Goal: Task Accomplishment & Management: Manage account settings

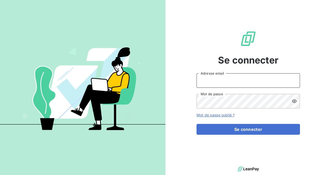
click at [214, 82] on input "Adresse email" at bounding box center [247, 80] width 103 height 14
type input "[PERSON_NAME][EMAIL_ADDRESS][PERSON_NAME][DOMAIN_NAME]"
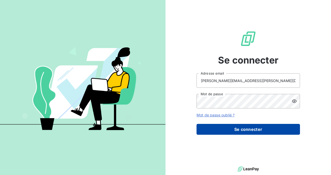
click at [263, 128] on button "Se connecter" at bounding box center [247, 129] width 103 height 11
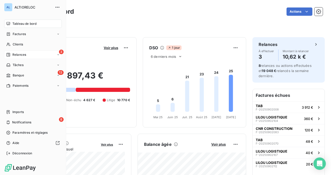
click at [19, 57] on span "Relances" at bounding box center [19, 54] width 14 height 5
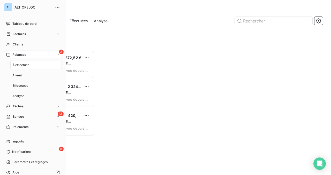
scroll to position [125, 70]
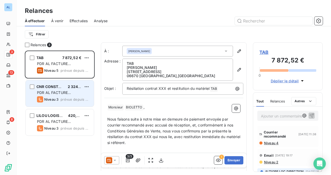
click at [58, 93] on span "PDR AL FACTURE [PERSON_NAME]" at bounding box center [54, 95] width 34 height 10
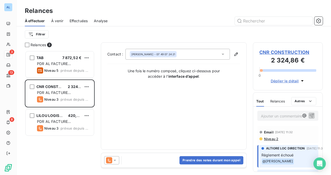
click at [115, 159] on icon at bounding box center [114, 160] width 5 height 5
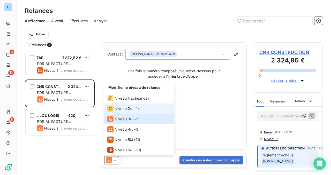
click at [124, 109] on span "Niveau 2" at bounding box center [122, 108] width 16 height 5
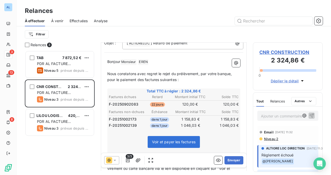
scroll to position [51, 0]
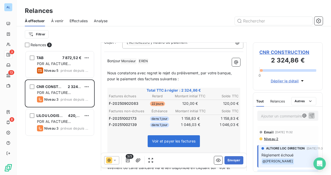
click at [116, 160] on icon at bounding box center [114, 160] width 5 height 5
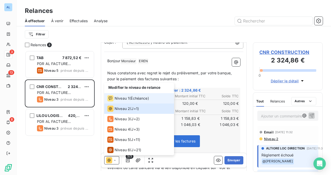
click at [128, 98] on span "Niveau 1" at bounding box center [121, 98] width 15 height 5
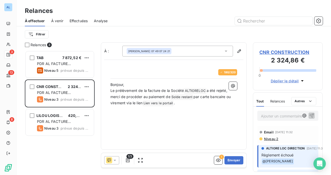
scroll to position [125, 70]
click at [114, 161] on icon at bounding box center [114, 160] width 5 height 5
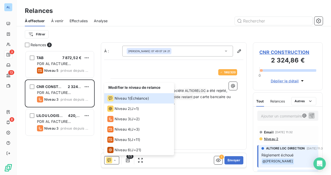
click at [65, 147] on div "TAB 7 872,52 € PDR AL FACTURE LOYER Niveau 5 prévue depuis [DATE] CNR CONSTRUCT…" at bounding box center [60, 113] width 70 height 125
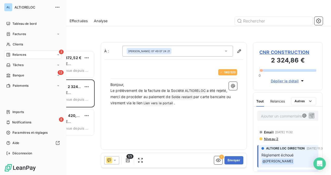
click at [19, 54] on span "Relances" at bounding box center [19, 54] width 14 height 5
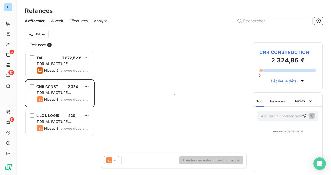
scroll to position [125, 70]
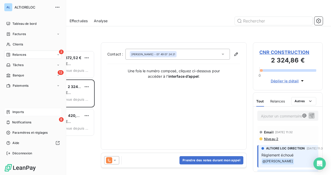
click at [18, 111] on span "Imports" at bounding box center [17, 112] width 11 height 5
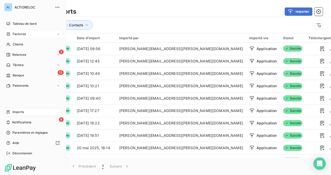
click at [18, 37] on div "Factures" at bounding box center [33, 34] width 58 height 8
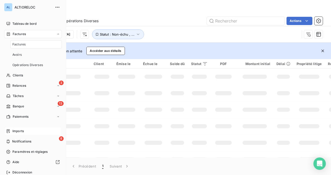
click at [20, 35] on span "Factures" at bounding box center [19, 34] width 13 height 5
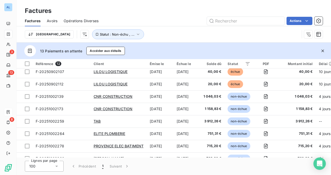
scroll to position [62, 0]
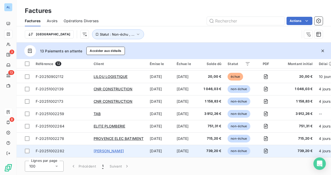
click at [104, 149] on span "[PERSON_NAME]" at bounding box center [109, 151] width 30 height 4
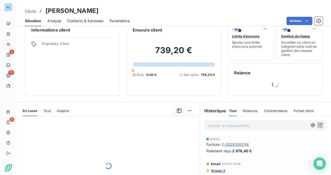
scroll to position [12, 0]
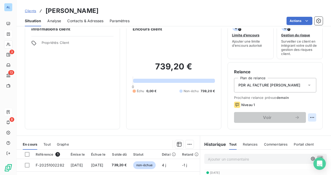
click at [313, 117] on html "AL 3 13 8 Clients FRAU ALEXANDRE Situation Analyse Contacts & Adresses Paramètr…" at bounding box center [165, 87] width 331 height 175
click at [296, 127] on div "Replanifier cette action" at bounding box center [290, 129] width 46 height 8
select select "9"
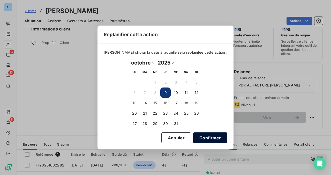
click at [199, 138] on button "Confirmer" at bounding box center [210, 138] width 34 height 11
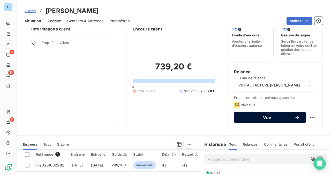
click at [258, 118] on span "Voir" at bounding box center [267, 118] width 54 height 4
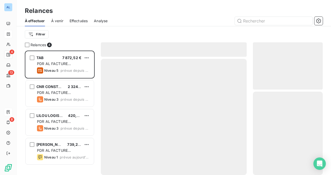
scroll to position [125, 70]
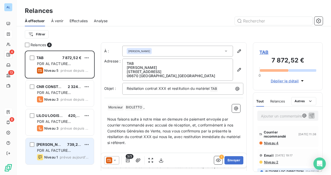
click at [47, 147] on span "[PERSON_NAME]" at bounding box center [51, 144] width 31 height 4
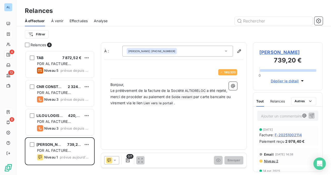
scroll to position [125, 70]
click at [184, 142] on div "À : ALEXANDRE FRAU +33 6 29 77 68 83 180 / 320 Bonjour, Le prélèvement de la fa…" at bounding box center [174, 96] width 146 height 108
click at [116, 159] on icon at bounding box center [114, 160] width 5 height 5
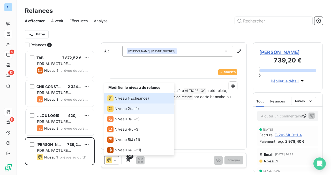
click at [125, 112] on li "Niveau 2 ( J+1 )" at bounding box center [139, 109] width 70 height 10
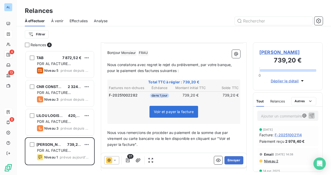
scroll to position [60, 0]
click at [288, 135] on span "F-20251002114" at bounding box center [287, 134] width 27 height 5
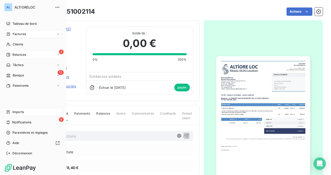
click at [27, 57] on div "4 Relances" at bounding box center [33, 55] width 58 height 8
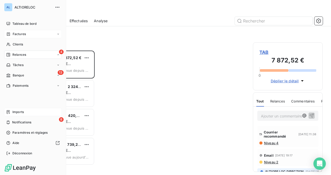
scroll to position [125, 70]
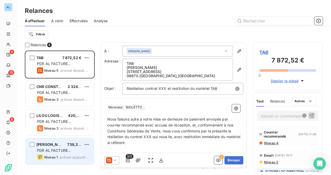
click at [68, 143] on span "739,20 €" at bounding box center [75, 144] width 16 height 4
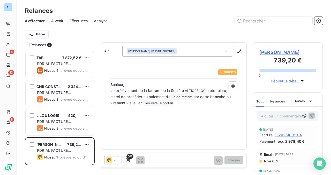
click at [114, 159] on icon at bounding box center [114, 160] width 5 height 5
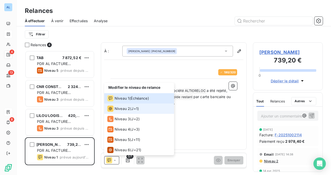
click at [126, 110] on span "Niveau 2" at bounding box center [122, 108] width 16 height 5
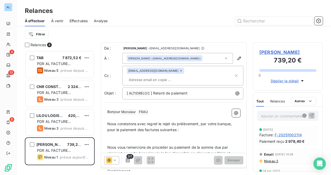
click at [186, 76] on input "text" at bounding box center [157, 80] width 60 height 8
click at [192, 76] on input "text" at bounding box center [180, 80] width 107 height 8
click at [186, 76] on input "text" at bounding box center [157, 80] width 60 height 8
click at [180, 160] on div "0/1 Envoyer" at bounding box center [173, 160] width 145 height 14
click at [197, 139] on p "﻿" at bounding box center [173, 142] width 133 height 6
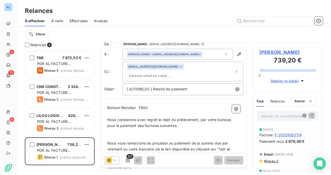
scroll to position [3, 0]
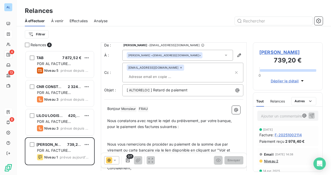
click at [186, 73] on input "text" at bounding box center [157, 77] width 60 height 8
click at [198, 118] on p "Nous constatons avec regret le rejet du prélèvement, par votre banque, pour le …" at bounding box center [173, 124] width 133 height 12
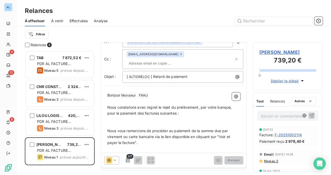
scroll to position [0, 0]
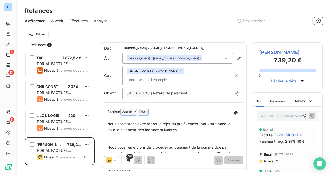
drag, startPoint x: 122, startPoint y: 104, endPoint x: 156, endPoint y: 105, distance: 34.1
click at [156, 109] on p "Bonjour Monsieur ﻿ FRAU ﻿ ﻿" at bounding box center [173, 112] width 133 height 6
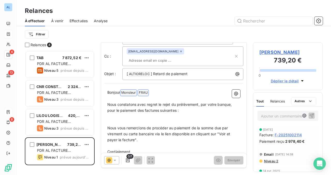
scroll to position [22, 0]
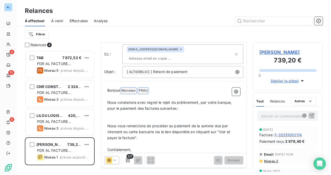
click at [204, 147] on p "Cordialement," at bounding box center [173, 150] width 133 height 6
click at [186, 55] on input "text" at bounding box center [157, 59] width 60 height 8
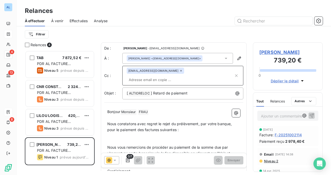
click at [169, 60] on div "ALEXANDRE FRAU <contact.pacaenergie@gmail.com>" at bounding box center [164, 59] width 73 height 4
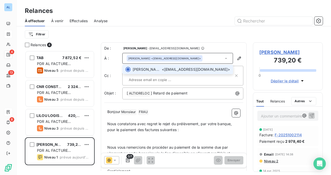
click at [205, 70] on span "ALEXANDRE FRAU <contact.pacaenergie@gmail.com>" at bounding box center [181, 69] width 97 height 5
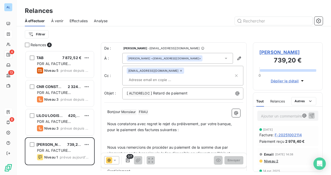
click at [185, 159] on div "0/1 Envoyer" at bounding box center [173, 160] width 145 height 14
click at [127, 161] on icon "button" at bounding box center [127, 160] width 5 height 5
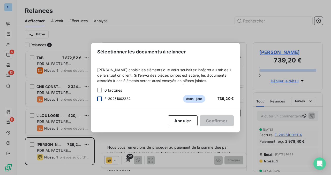
click at [101, 98] on div at bounding box center [99, 99] width 5 height 5
click at [212, 121] on button "Confirmer" at bounding box center [217, 121] width 34 height 11
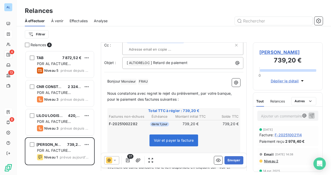
scroll to position [62, 0]
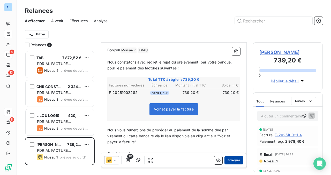
click at [233, 160] on button "Envoyer" at bounding box center [233, 160] width 19 height 8
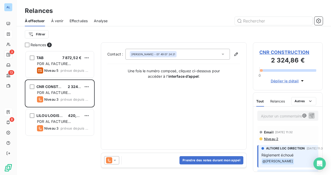
click at [116, 162] on icon at bounding box center [114, 160] width 5 height 5
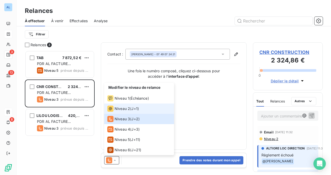
click at [123, 109] on span "Niveau 2" at bounding box center [122, 108] width 16 height 5
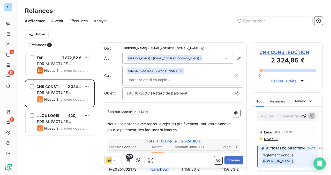
click at [74, 143] on div "TAB 7 872,52 € PDR AL FACTURE LOYER Niveau 5 prévue depuis [DATE] CNR CONSTRUCT…" at bounding box center [60, 113] width 70 height 125
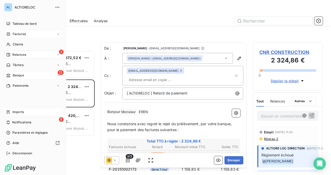
click at [13, 75] on span "Banque" at bounding box center [18, 75] width 11 height 5
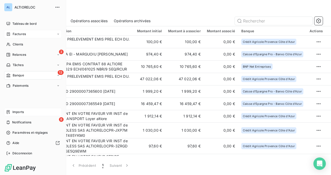
click at [19, 35] on span "Factures" at bounding box center [19, 34] width 13 height 5
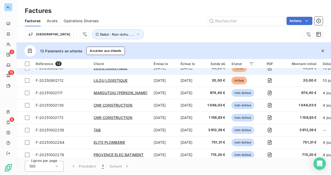
scroll to position [57, 0]
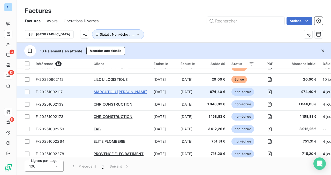
click at [136, 92] on span "MARGUTOIU CHRISTIAN-FLORIN" at bounding box center [121, 92] width 54 height 4
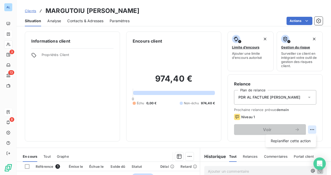
click at [311, 130] on html "AL 3 13 8 Clients MARGUTOIU CHRISTIAN-FLORIN Situation Analyse Contacts & Adres…" at bounding box center [165, 87] width 331 height 175
click at [304, 116] on html "AL 3 13 8 Clients MARGUTOIU CHRISTIAN-FLORIN Situation Analyse Contacts & Adres…" at bounding box center [165, 87] width 331 height 175
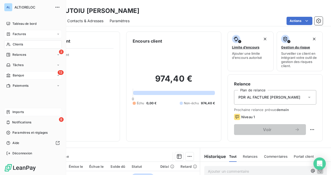
click at [19, 77] on span "Banque" at bounding box center [18, 75] width 11 height 5
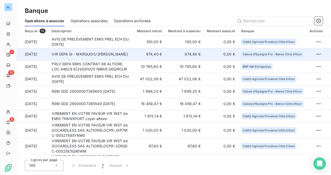
click at [108, 56] on td "VIR SEPA EI - MARGUOIU CRISTIAN - Camion" at bounding box center [91, 54] width 85 height 12
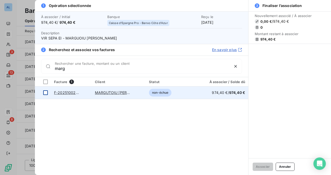
type input "marg"
click at [47, 93] on div at bounding box center [45, 92] width 5 height 5
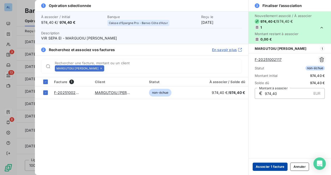
click at [272, 167] on button "Associer 1 facture" at bounding box center [269, 167] width 35 height 8
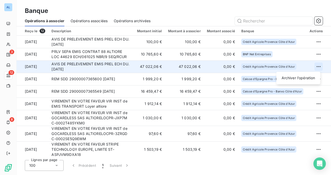
click at [316, 68] on html "AL 3 12 8 Banque Opérations à associer Opérations associées Opérations archivée…" at bounding box center [165, 87] width 331 height 175
click at [301, 76] on div "Archiver l’opération" at bounding box center [298, 78] width 40 height 8
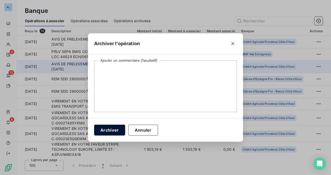
click at [110, 128] on button "Archiver" at bounding box center [109, 130] width 31 height 11
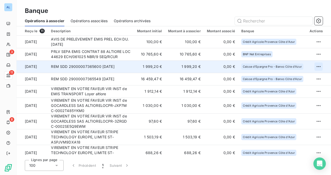
click at [318, 67] on html "AL 3 11 8 Banque Opérations à associer Opérations associées Opérations archivée…" at bounding box center [165, 87] width 331 height 175
click at [306, 77] on div "Archiver l’opération" at bounding box center [298, 78] width 40 height 8
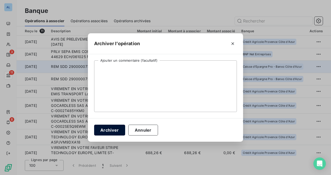
click at [113, 129] on button "Archiver" at bounding box center [109, 130] width 31 height 11
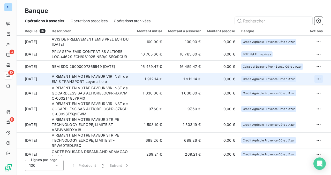
click at [320, 79] on html "AL 3 10 8 Banque Opérations à associer Opérations associées Opérations archivée…" at bounding box center [165, 87] width 331 height 175
click at [306, 89] on div "Archiver l’opération" at bounding box center [298, 90] width 40 height 8
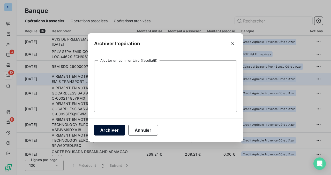
click at [113, 128] on button "Archiver" at bounding box center [109, 130] width 31 height 11
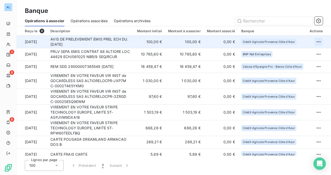
click at [317, 41] on html "AL 3 9 8 Banque Opérations à associer Opérations associées Opérations archivées…" at bounding box center [165, 87] width 331 height 175
click at [302, 54] on div "Archiver l’opération" at bounding box center [298, 53] width 40 height 8
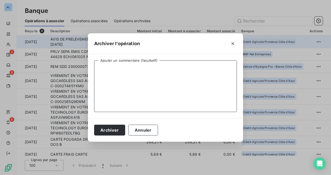
click at [173, 73] on textarea "Ajouter un commentaire (facultatif)" at bounding box center [165, 86] width 143 height 52
type textarea "reglement alix rolland"
click at [113, 128] on button "Archiver" at bounding box center [109, 130] width 31 height 11
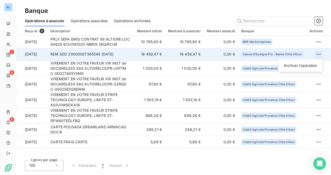
click at [318, 55] on html "AL 3 8 8 Banque Opérations à associer Opérations associées Opérations archivées…" at bounding box center [165, 87] width 331 height 175
click at [306, 64] on div "Archiver l’opération" at bounding box center [300, 66] width 40 height 8
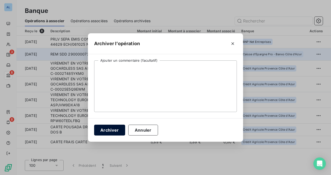
click at [111, 131] on button "Archiver" at bounding box center [109, 130] width 31 height 11
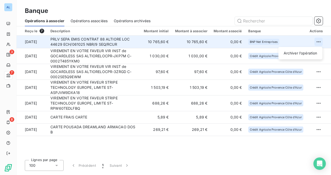
click at [318, 41] on html "AL 3 7 8 Banque Opérations à associer Opérations associées Opérations archivées…" at bounding box center [165, 87] width 331 height 175
click at [306, 52] on div "Archiver l’opération" at bounding box center [300, 53] width 40 height 8
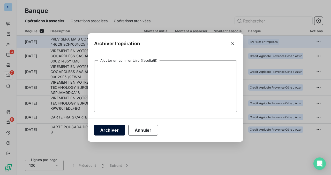
click at [115, 131] on button "Archiver" at bounding box center [109, 130] width 31 height 11
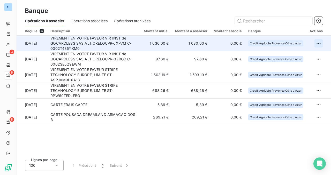
click at [320, 43] on html "AL 3 6 8 Banque Opérations à associer Opérations associées Opérations archivées…" at bounding box center [165, 87] width 331 height 175
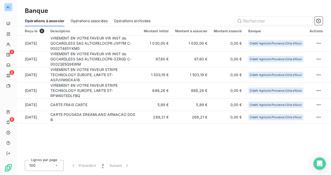
click at [227, 146] on html "AL 3 6 8 Banque Opérations à associer Opérations associées Opérations archivées…" at bounding box center [165, 87] width 331 height 175
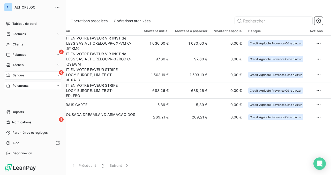
click at [24, 88] on div "Paiements" at bounding box center [33, 86] width 58 height 8
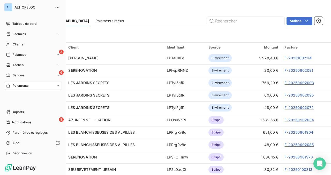
click at [14, 75] on span "Banque" at bounding box center [18, 75] width 11 height 5
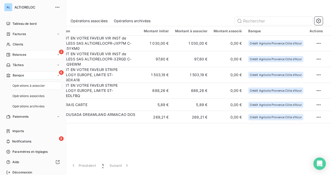
click at [19, 56] on span "Relances" at bounding box center [19, 54] width 14 height 5
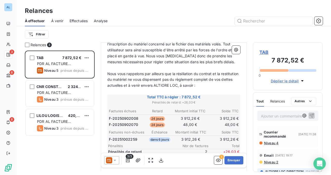
scroll to position [189, 0]
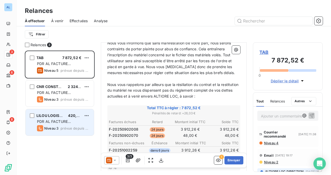
click at [73, 128] on span "prévue depuis hier" at bounding box center [74, 128] width 29 height 4
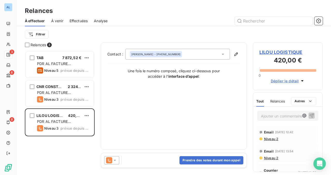
click at [59, 149] on div "TAB 7 872,52 € PDR AL FACTURE LOYER Niveau 5 prévue depuis [DATE] CNR CONSTRUCT…" at bounding box center [60, 113] width 70 height 125
